Goal: Information Seeking & Learning: Learn about a topic

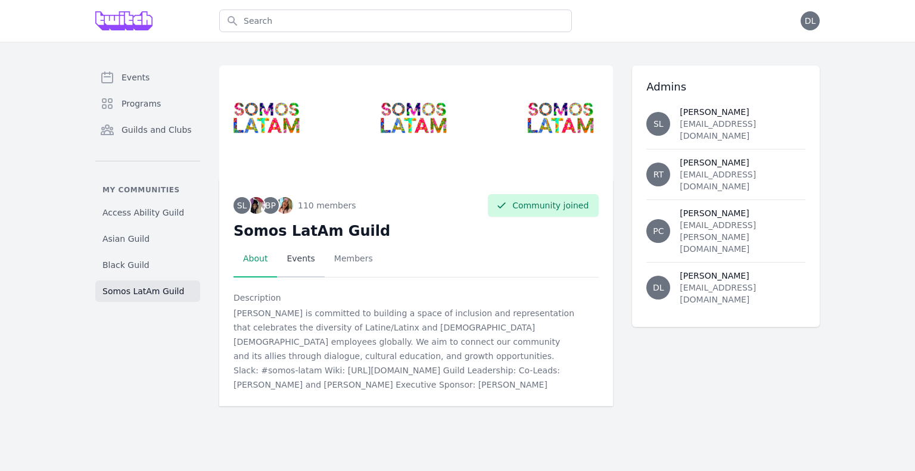
click at [309, 258] on link "Events" at bounding box center [300, 259] width 47 height 37
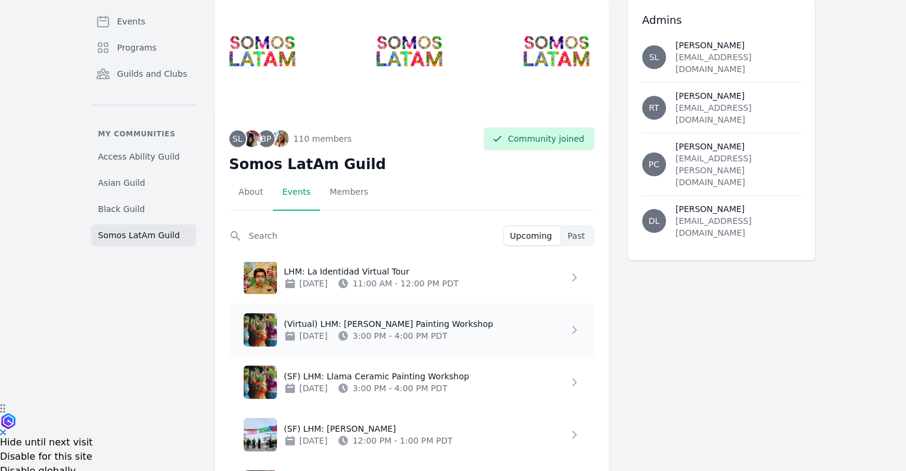
scroll to position [147, 0]
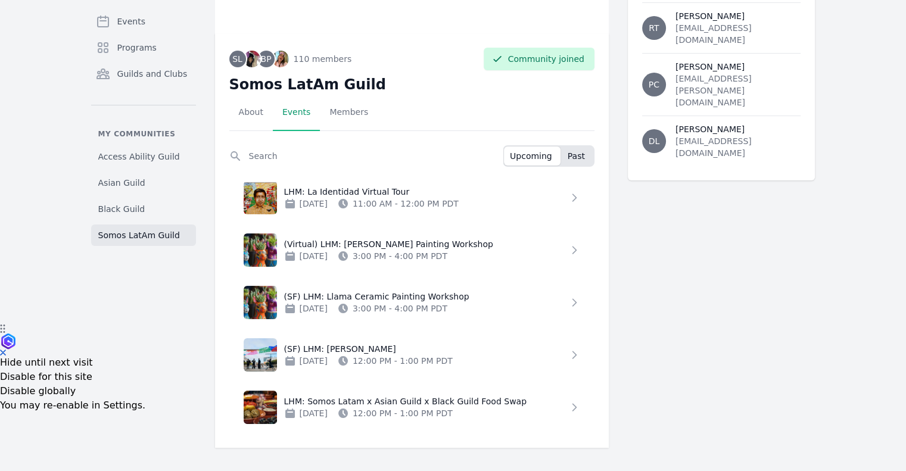
click at [577, 147] on button "Past" at bounding box center [578, 156] width 32 height 19
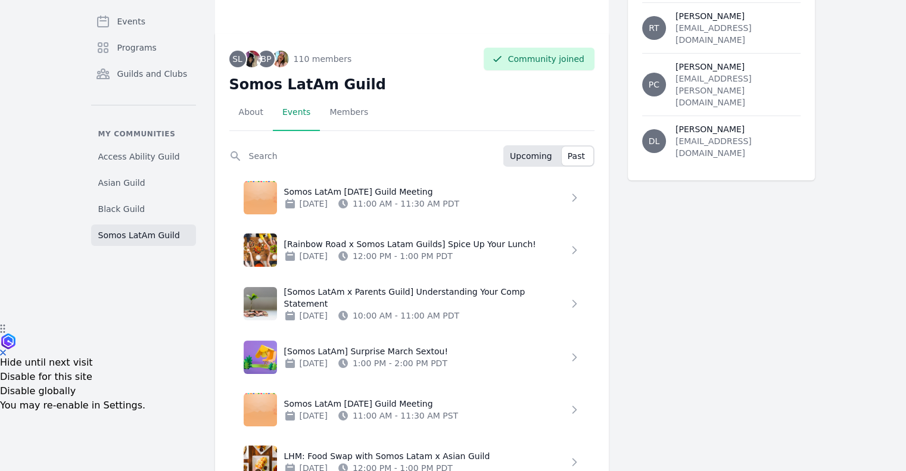
click at [521, 152] on span "Upcoming" at bounding box center [531, 156] width 42 height 12
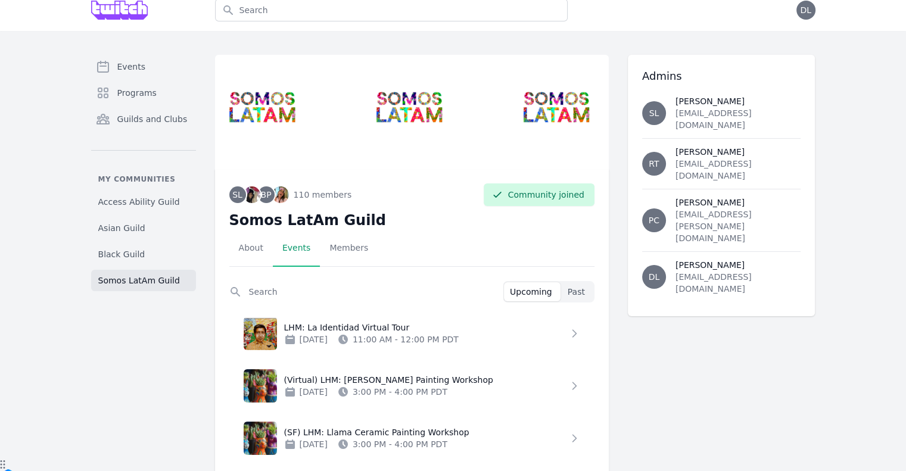
scroll to position [0, 0]
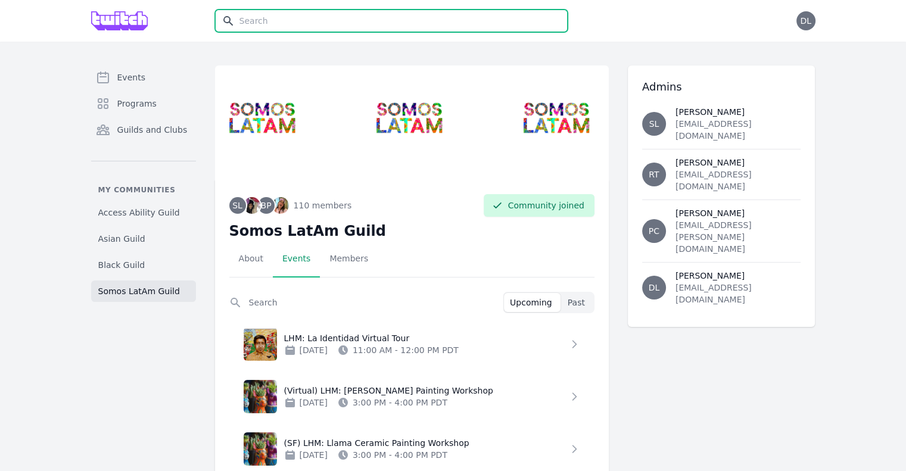
click at [453, 22] on input "text" at bounding box center [391, 21] width 353 height 23
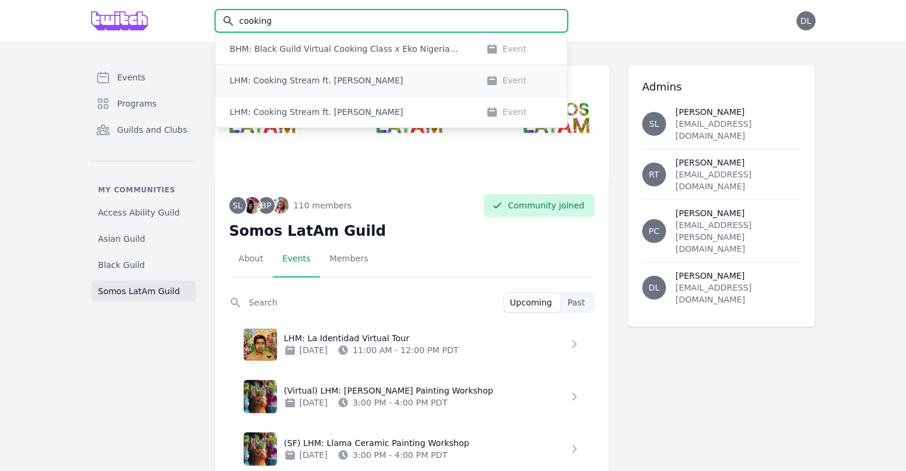
type input "cooking"
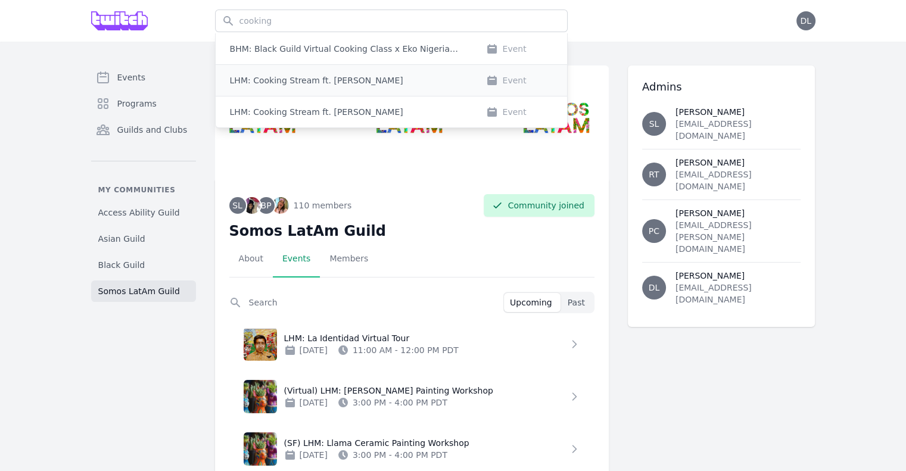
click at [394, 85] on div "LHM: Cooking Stream ft. Ignacio Estanga" at bounding box center [346, 80] width 232 height 12
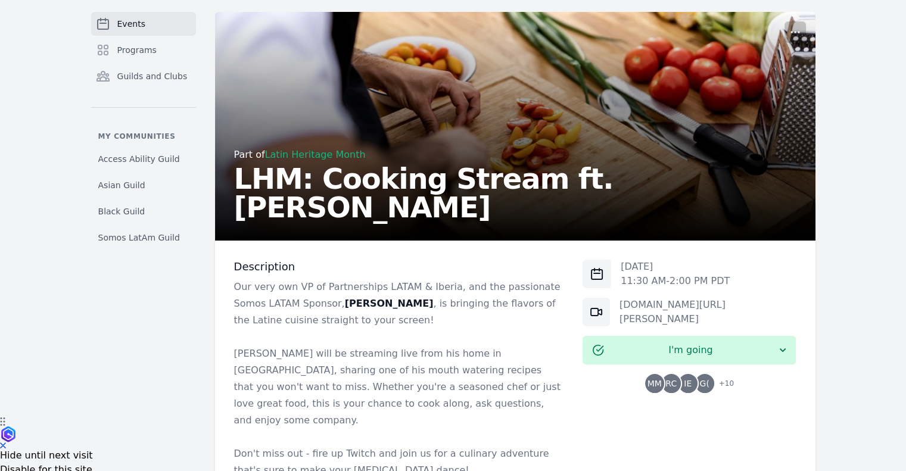
scroll to position [119, 0]
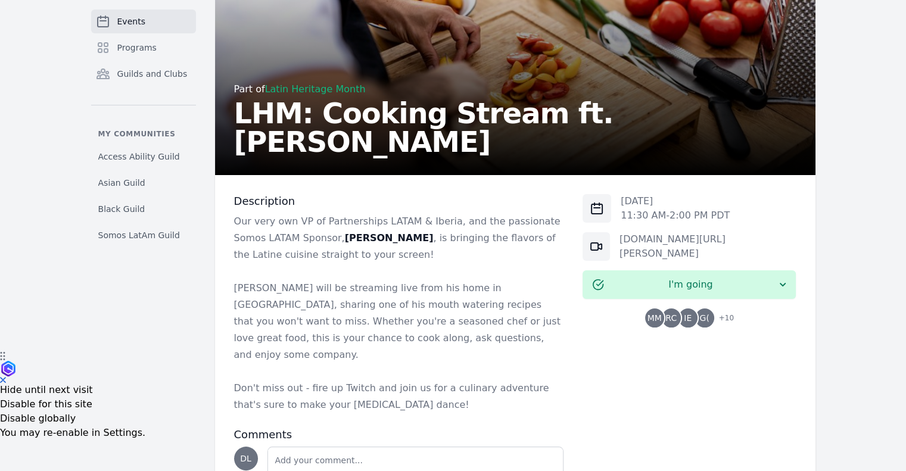
click at [321, 96] on div "Part of Latin Heritage Month" at bounding box center [515, 89] width 562 height 14
click at [328, 95] on link "Latin Heritage Month" at bounding box center [315, 88] width 101 height 11
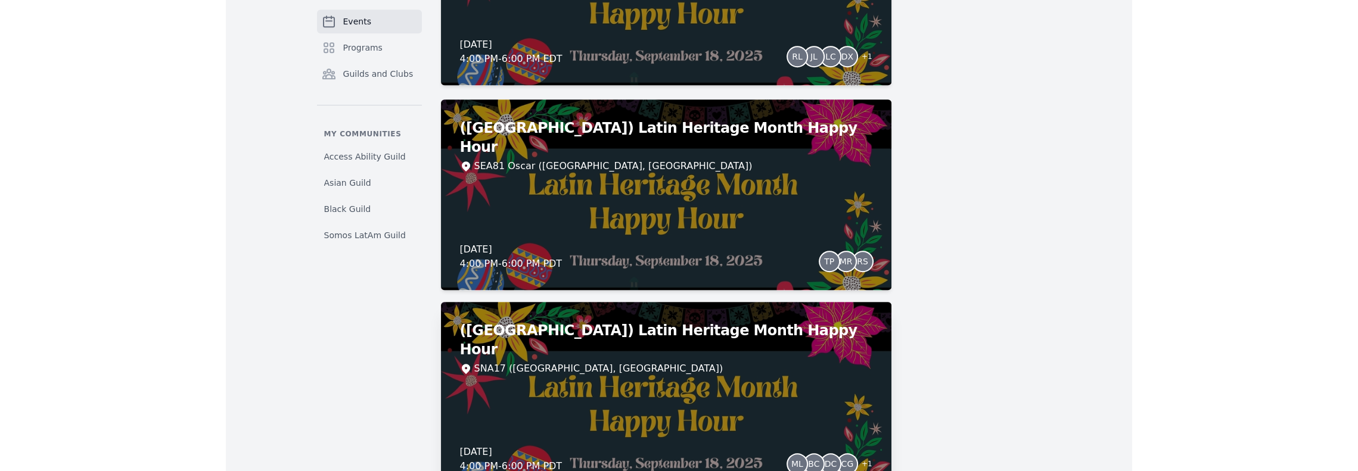
scroll to position [662, 0]
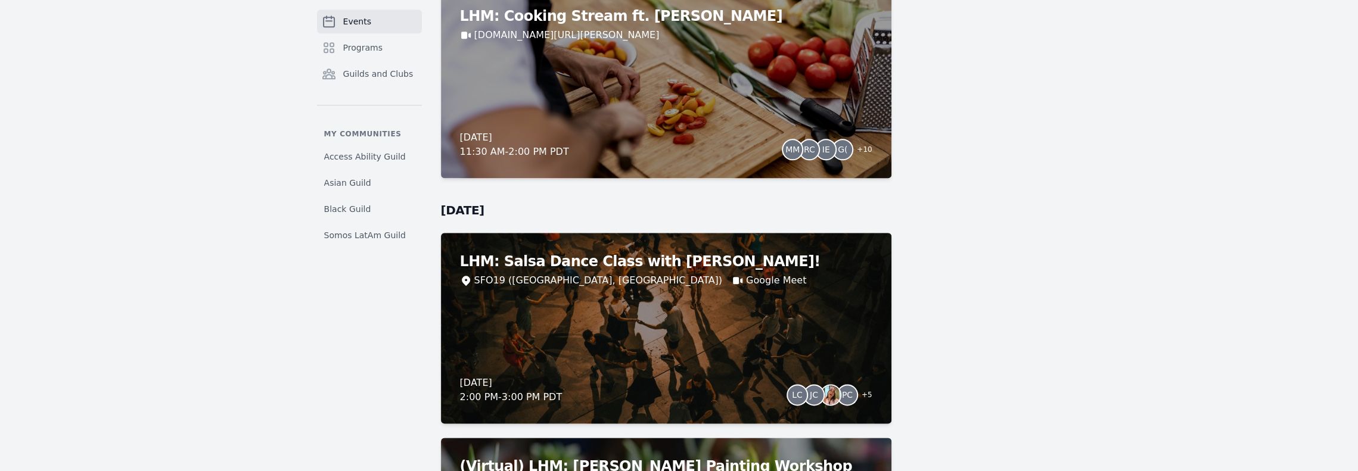
scroll to position [1297, 0]
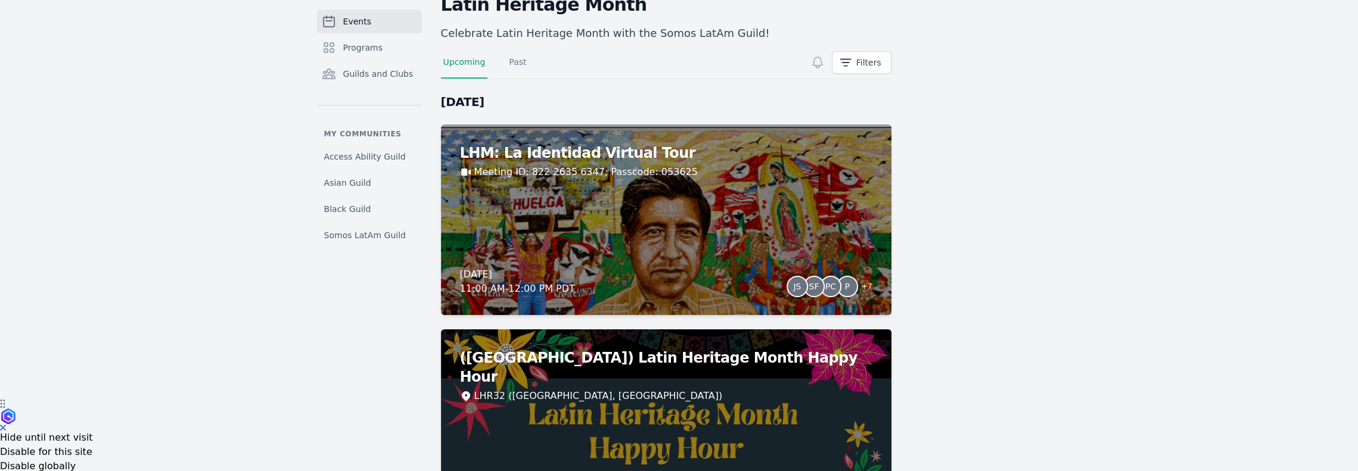
scroll to position [0, 0]
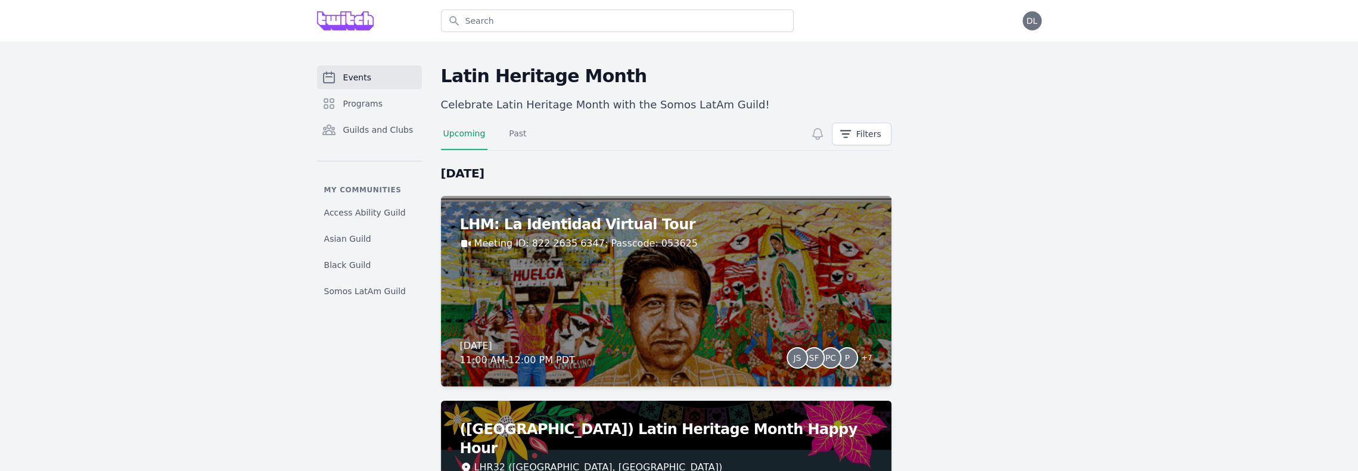
click at [609, 8] on div "Search" at bounding box center [617, 21] width 353 height 42
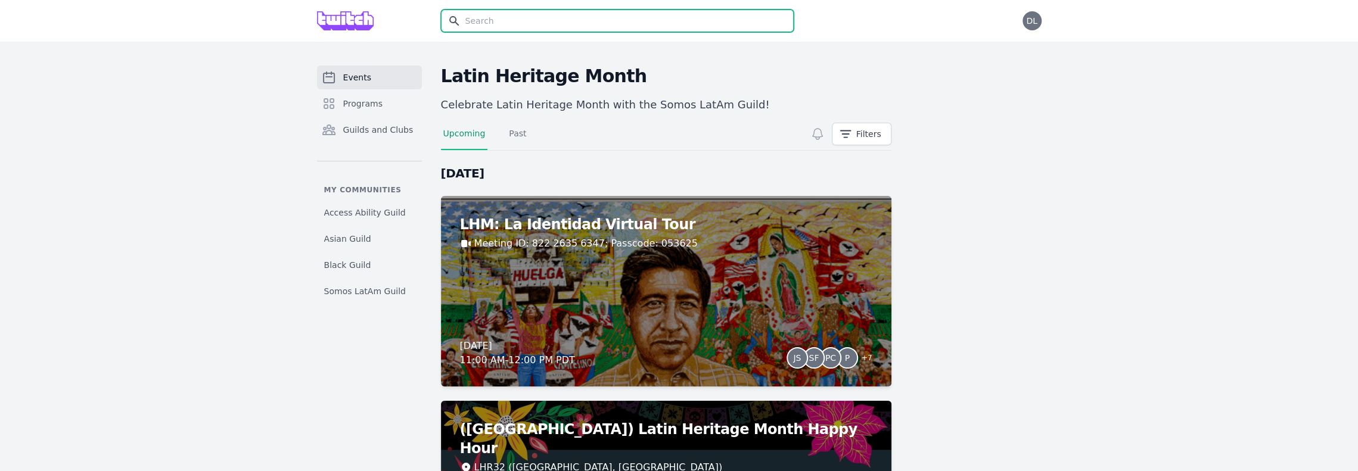
click at [611, 15] on input "text" at bounding box center [617, 21] width 353 height 23
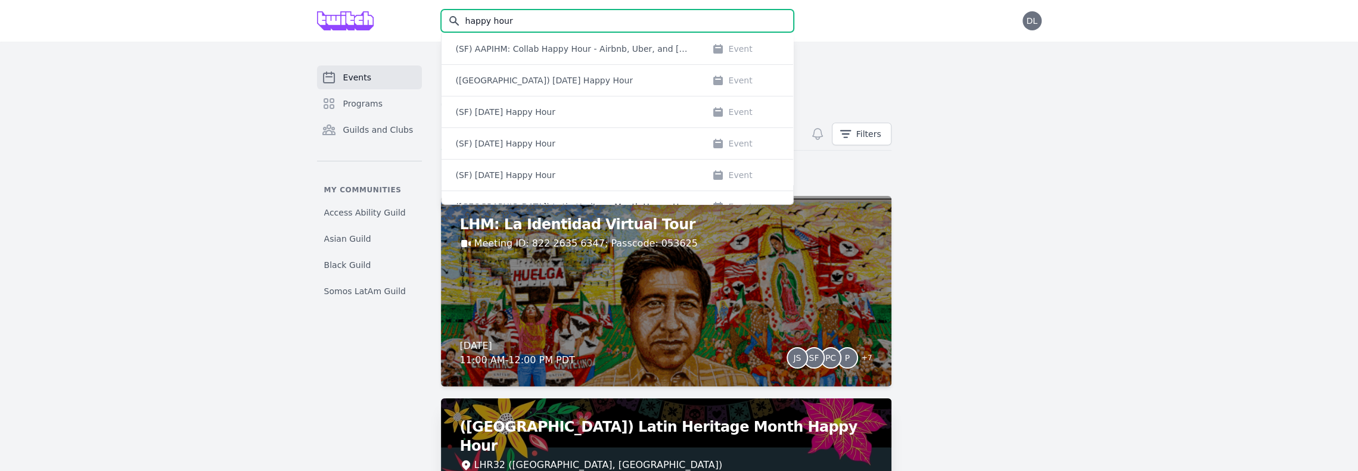
type input "happy hour"
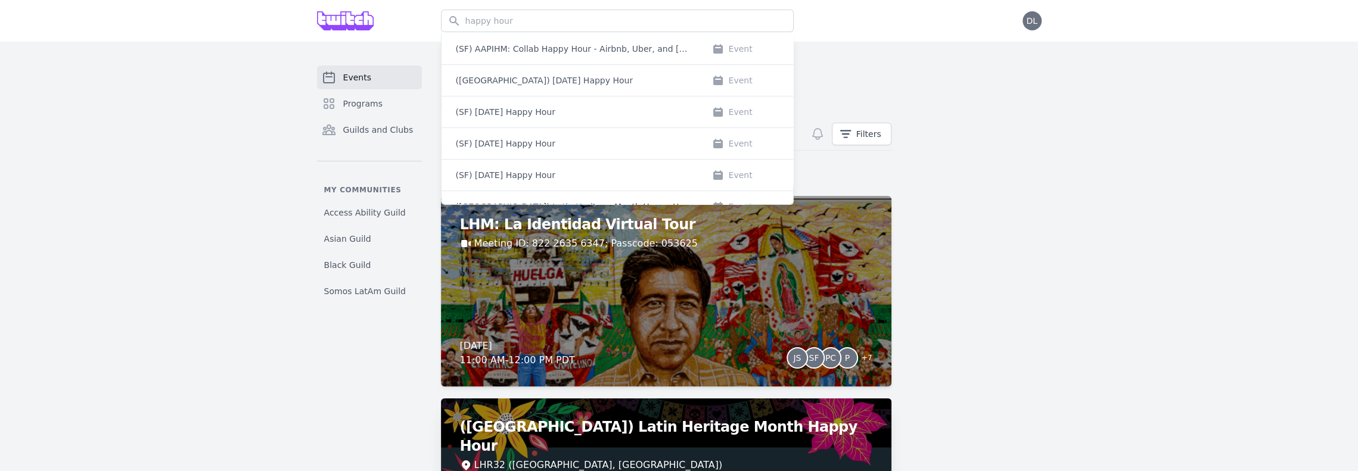
click at [673, 458] on div "LHR32 (London, UK)" at bounding box center [666, 465] width 412 height 14
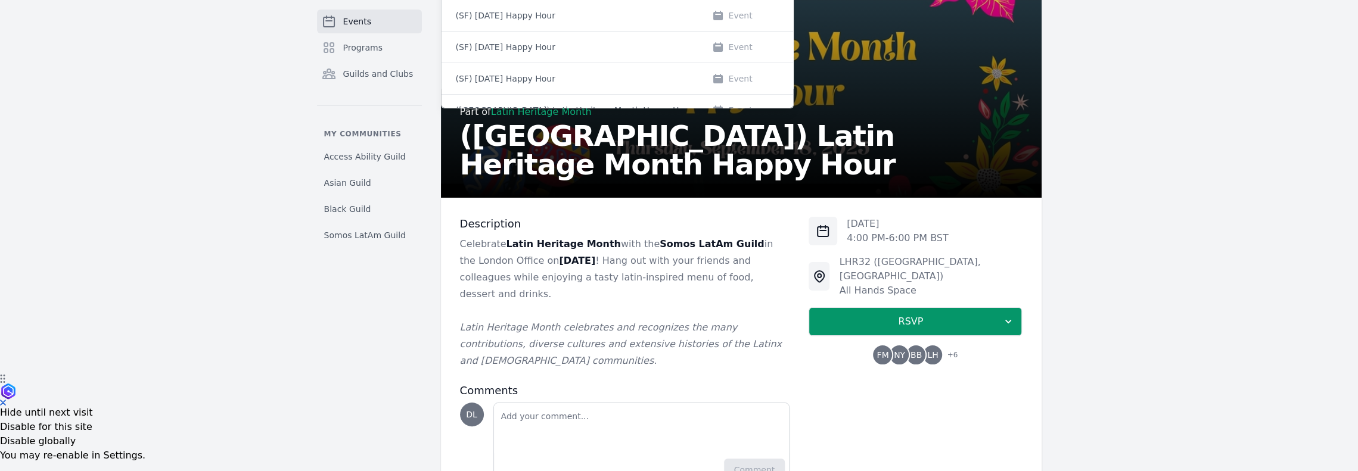
scroll to position [119, 0]
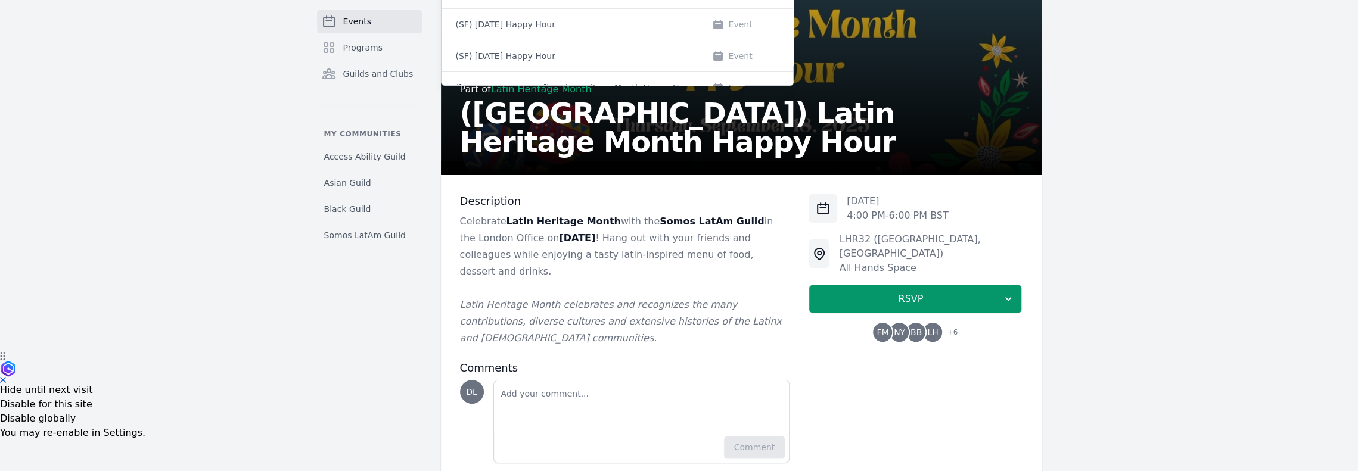
click at [697, 280] on p at bounding box center [625, 288] width 330 height 17
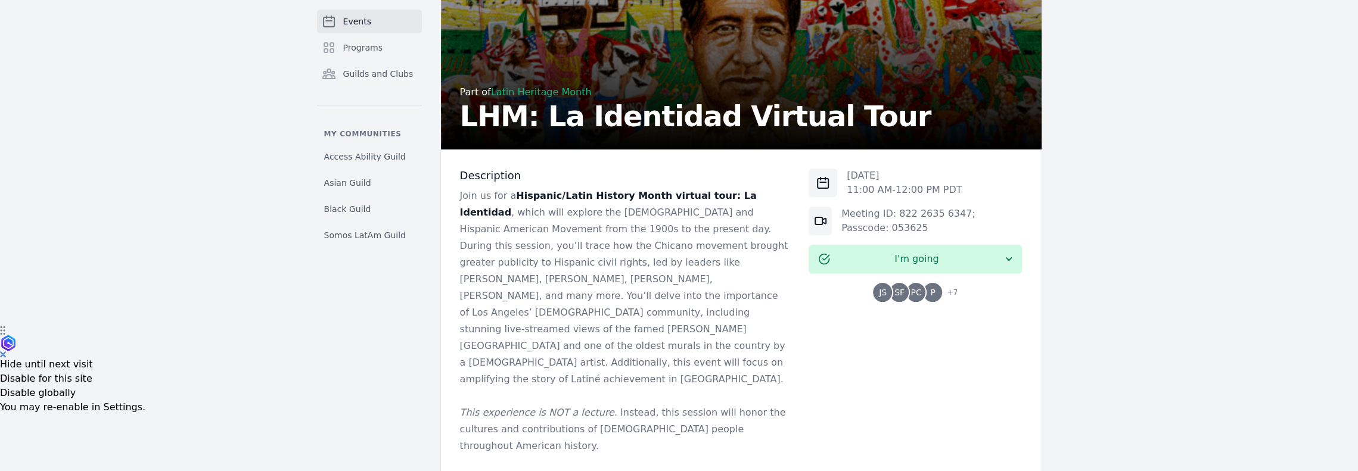
scroll to position [158, 0]
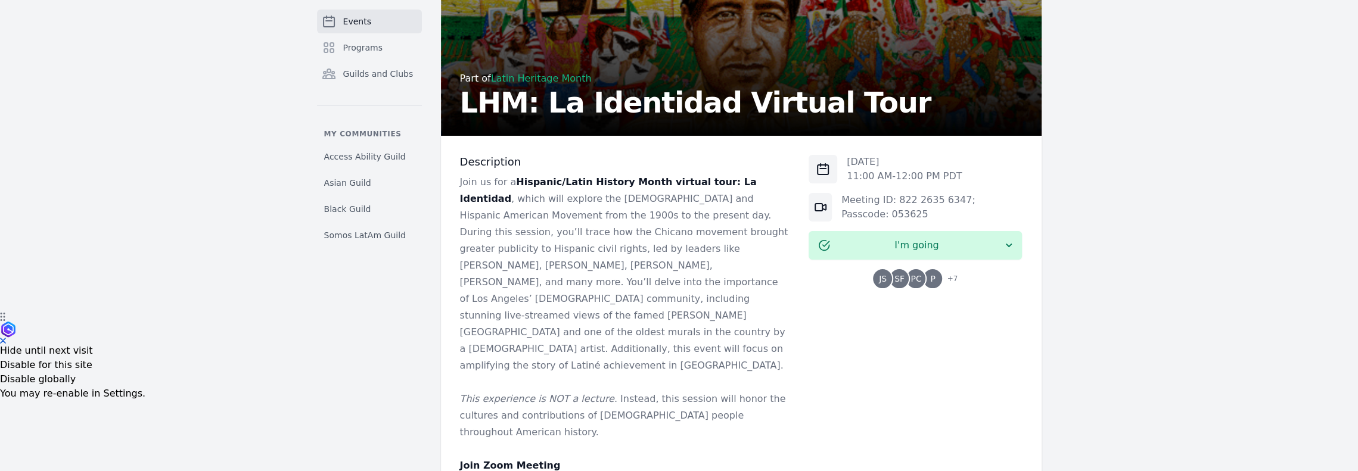
click at [905, 291] on div "Events Programs Guilds and Clubs My communities Access Ability Guild Asian Guil…" at bounding box center [679, 283] width 1358 height 801
drag, startPoint x: 683, startPoint y: 284, endPoint x: 739, endPoint y: 283, distance: 56.0
click at [739, 283] on p "Join us for a Hispanic/Latin History Month virtual tour: La Identidad , which w…" at bounding box center [625, 274] width 330 height 200
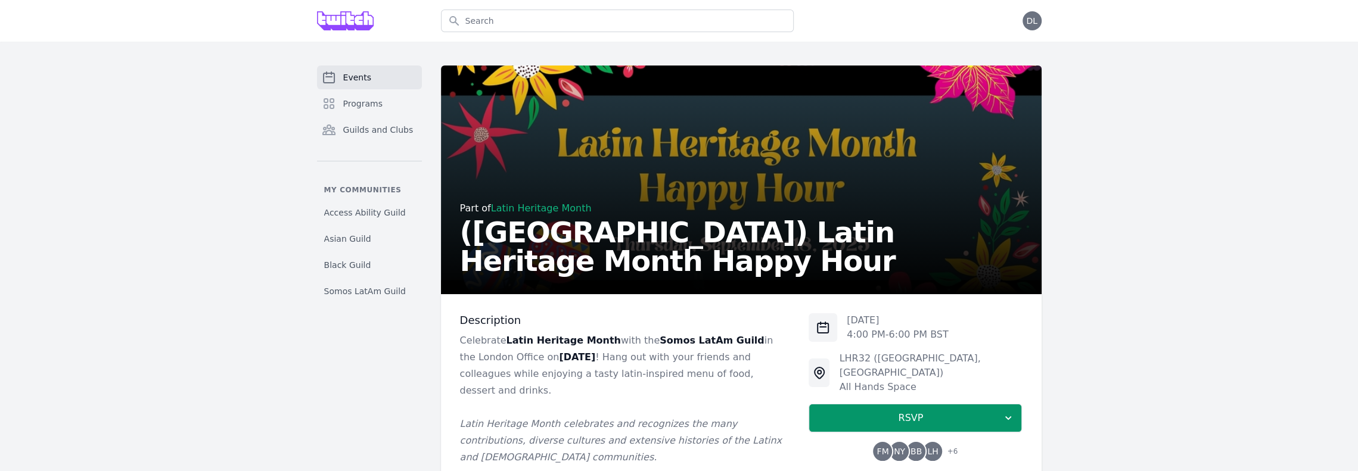
click at [748, 335] on p "Celebrate Latin Heritage Month with the Somos LatAm Guild in the London Office …" at bounding box center [625, 365] width 330 height 67
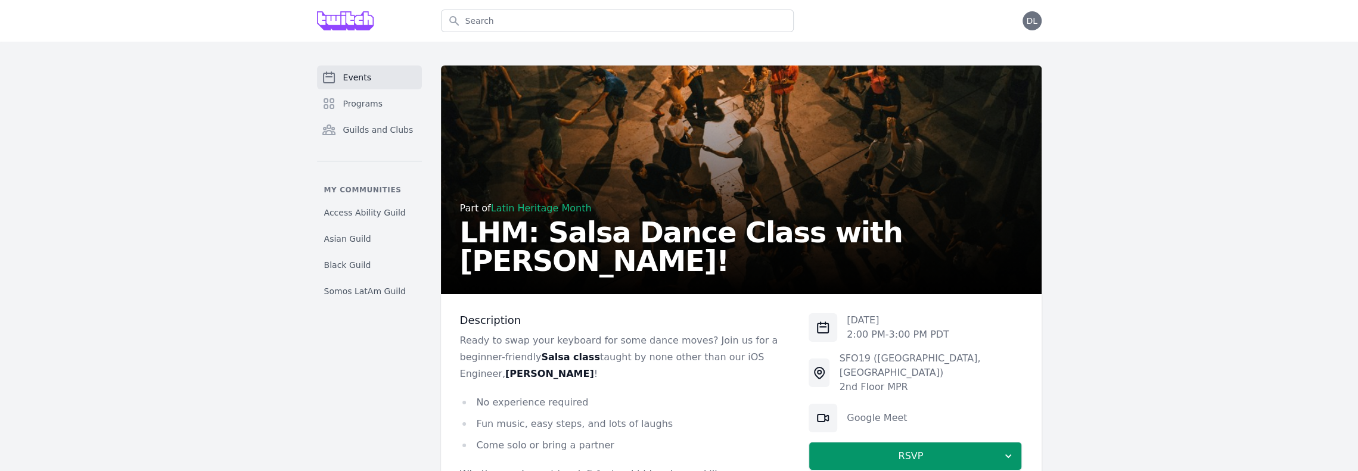
click at [248, 357] on div "Events Programs Guilds and Clubs My communities Access Ability Guild Asian Guil…" at bounding box center [679, 359] width 1358 height 634
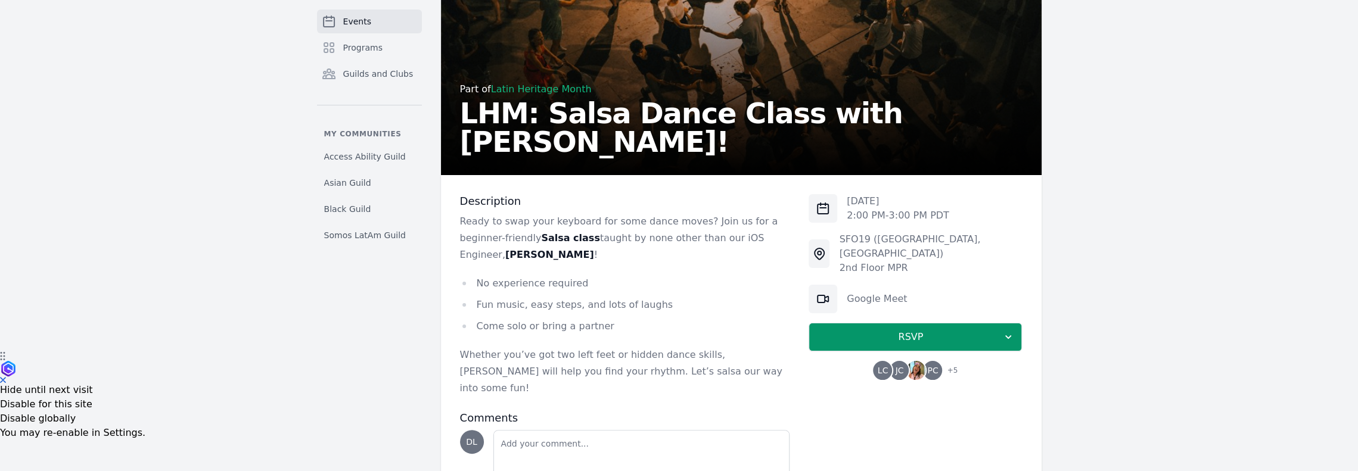
click at [291, 340] on div "Events Programs Guilds and Clubs My communities Access Ability Guild Asian Guil…" at bounding box center [679, 240] width 1358 height 634
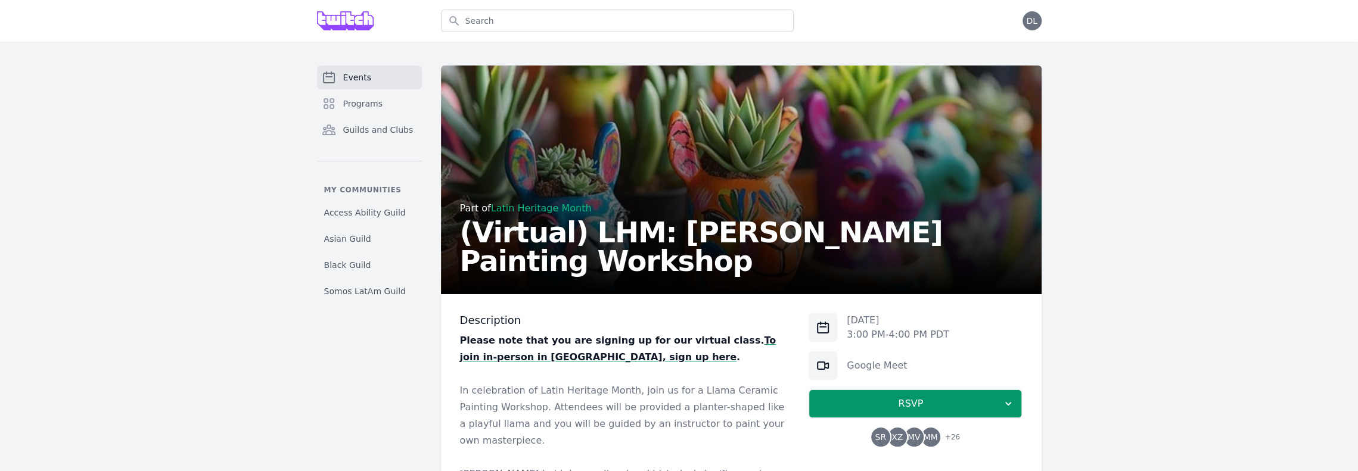
click at [905, 272] on div "Events Programs Guilds and Clubs My communities Access Ability Guild Asian Guil…" at bounding box center [679, 409] width 1358 height 734
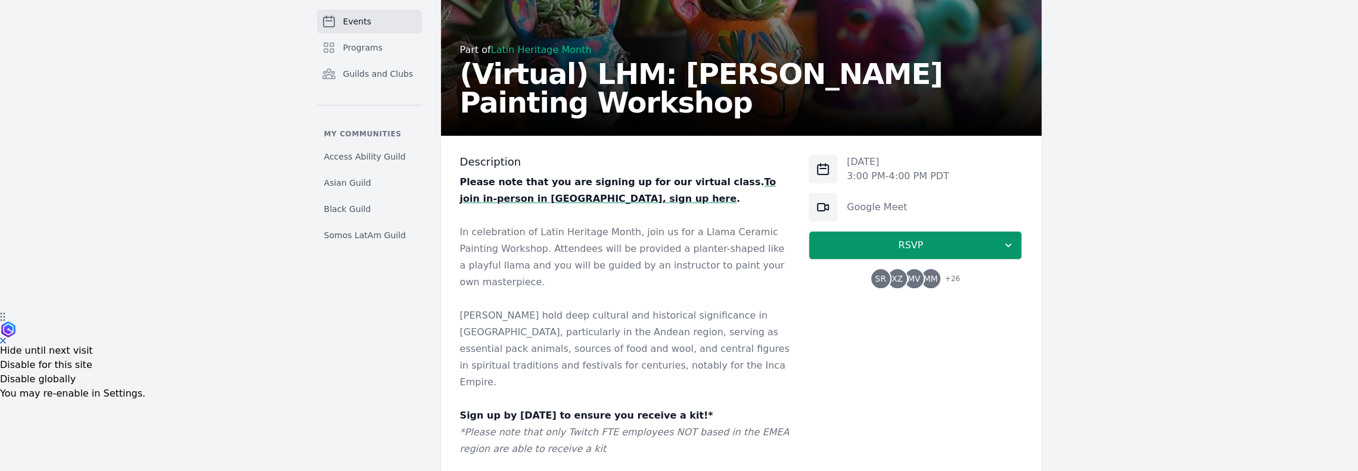
click at [766, 186] on strong "To join in-person in SF, sign up here" at bounding box center [618, 190] width 316 height 28
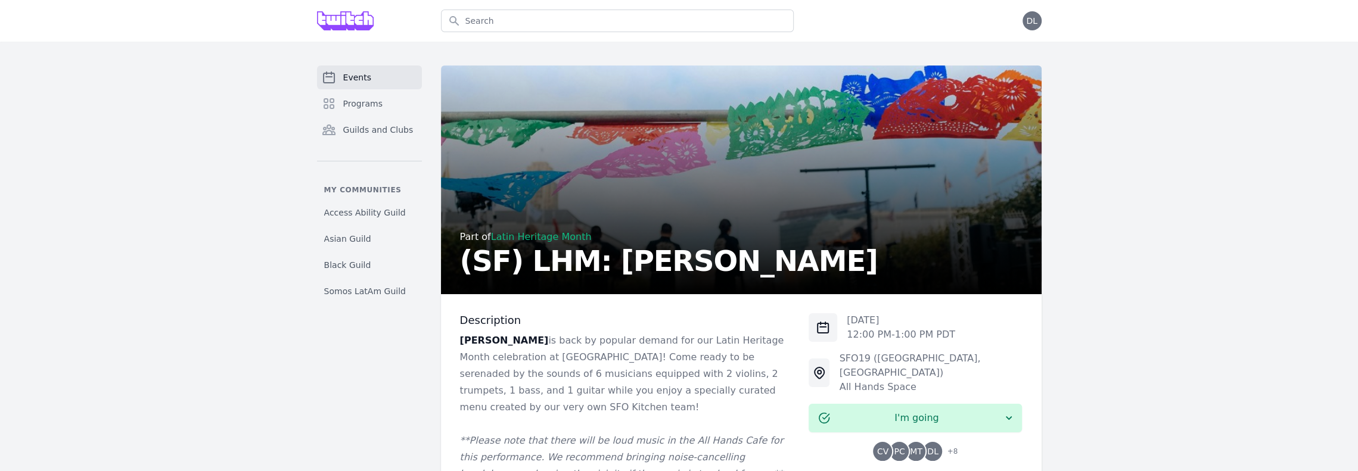
drag, startPoint x: 1159, startPoint y: 153, endPoint x: 1171, endPoint y: 23, distance: 130.4
click at [914, 148] on div "Events Programs Guilds and Clubs My communities Access Ability Guild Asian Guil…" at bounding box center [679, 400] width 1358 height 717
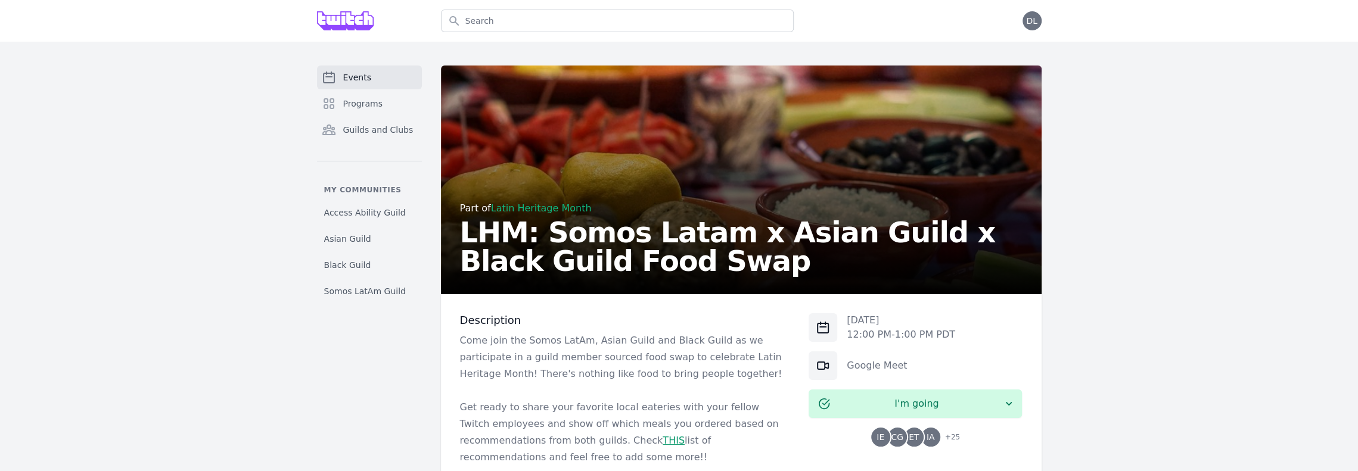
drag, startPoint x: 243, startPoint y: 223, endPoint x: 211, endPoint y: 112, distance: 115.9
click at [243, 223] on div "Events Programs Guilds and Clubs My communities Access Ability Guild Asian Guil…" at bounding box center [679, 428] width 1358 height 772
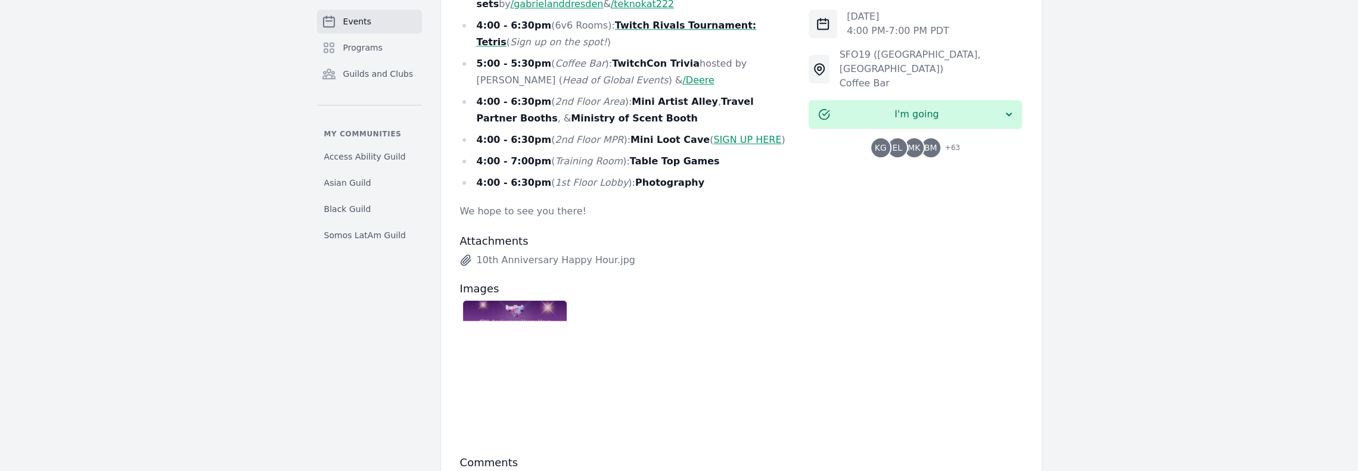
scroll to position [754, 0]
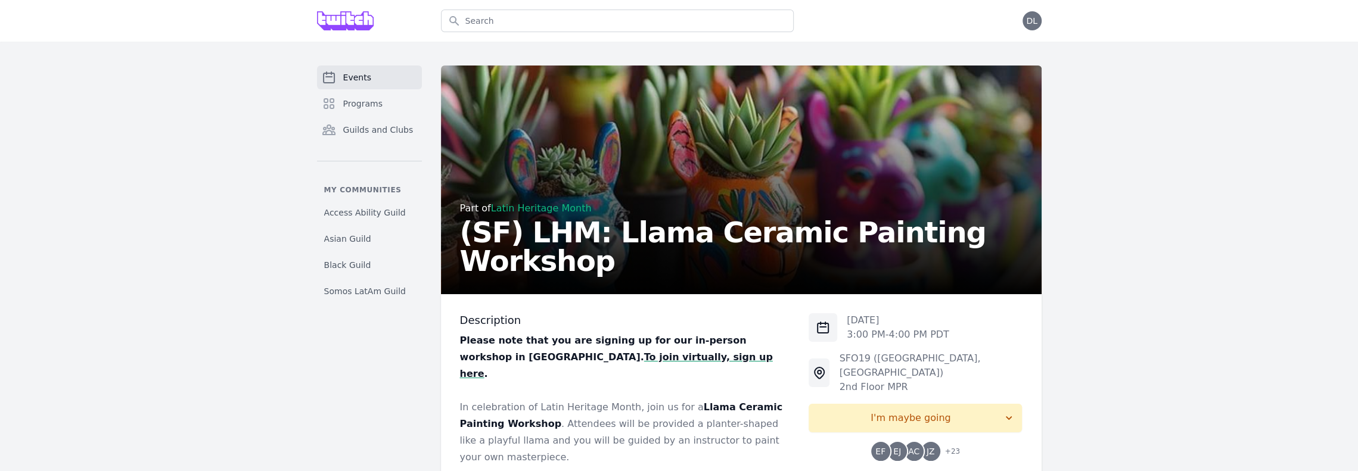
click at [1144, 293] on div "Events Programs Guilds and Clubs My communities Access Ability Guild Asian Guil…" at bounding box center [679, 384] width 1358 height 684
drag, startPoint x: 1169, startPoint y: 119, endPoint x: 1122, endPoint y: 8, distance: 120.1
click at [1169, 119] on div "Events Programs Guilds and Clubs My communities Access Ability Guild Asian Guil…" at bounding box center [679, 384] width 1358 height 684
